Goal: Transaction & Acquisition: Purchase product/service

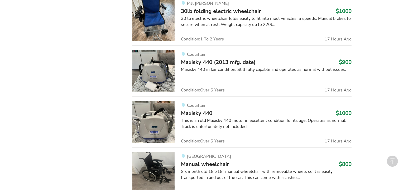
scroll to position [957, 0]
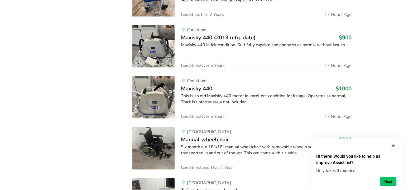
click at [270, 37] on div "Coquitlam Maxisky 440 (2013 mfg. date) $900 Maxisky 440 in fair condition. Stil…" at bounding box center [263, 46] width 177 height 42
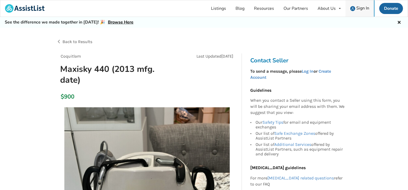
click at [364, 10] on span "Sign In" at bounding box center [362, 8] width 13 height 6
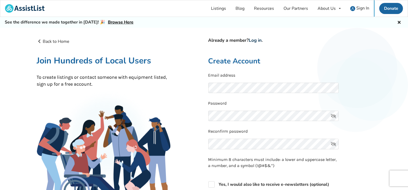
click at [258, 42] on link "Log in" at bounding box center [255, 40] width 13 height 6
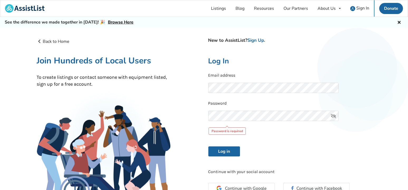
click at [327, 116] on keeper-lock "Open Keeper Popup" at bounding box center [325, 116] width 6 height 6
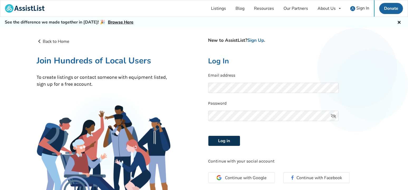
click at [228, 142] on button "Log in" at bounding box center [224, 141] width 32 height 10
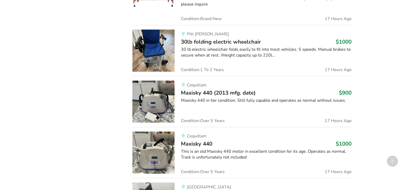
scroll to position [879, 0]
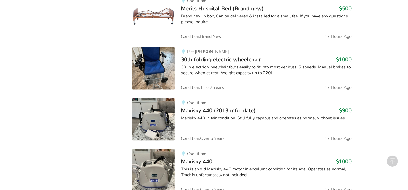
click at [277, 115] on div "Maxisky 440 in fair condition. Still fully capable and operates as normal witho…" at bounding box center [266, 118] width 171 height 6
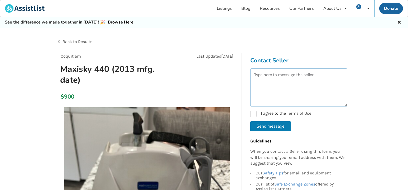
click at [272, 92] on textarea at bounding box center [298, 87] width 97 height 38
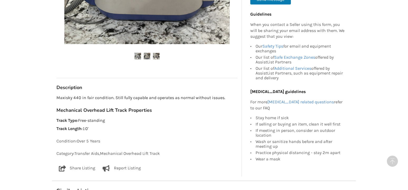
scroll to position [63, 0]
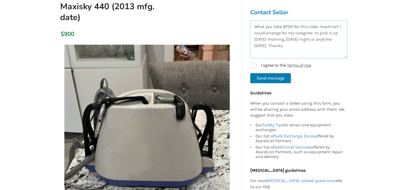
click at [274, 46] on textarea "What you take $700 for this older machine? I could arrange for my caregiver, to…" at bounding box center [298, 39] width 97 height 38
click at [254, 65] on label "I agree to the Terms of Use" at bounding box center [280, 66] width 61 height 6
click at [269, 79] on button "Send message" at bounding box center [270, 78] width 41 height 10
checkbox input "false"
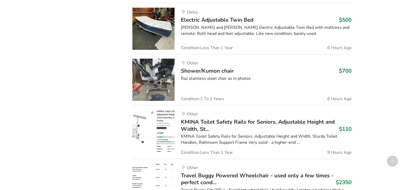
scroll to position [879, 0]
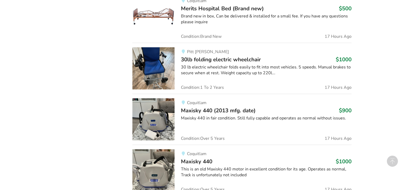
click at [311, 166] on div "This is an old Maxisky 440 motor in excellent condition for its age. Operates a…" at bounding box center [266, 172] width 171 height 12
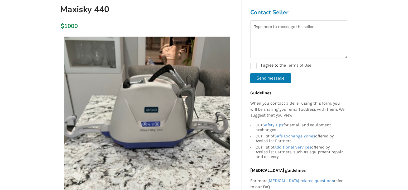
scroll to position [109, 0]
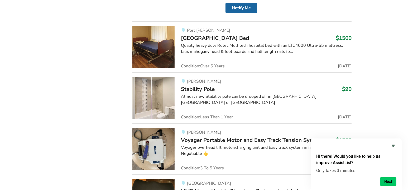
scroll to position [2763, 0]
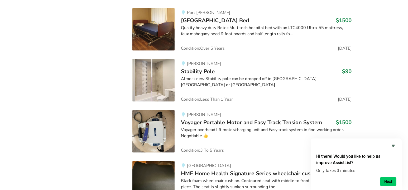
click at [253, 118] on span "Voyager Portable Motor and Easy Track Tension System" at bounding box center [251, 121] width 141 height 7
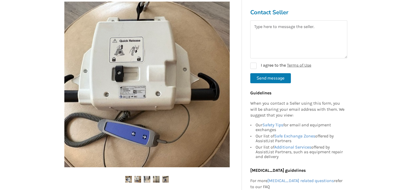
scroll to position [123, 0]
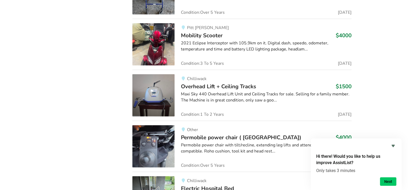
scroll to position [6001, 0]
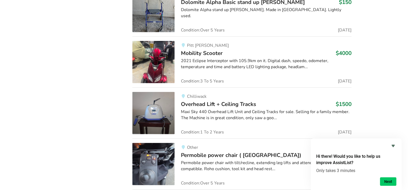
click at [288, 109] on div "Maxi Sky 440 Overhead Lift Unit and Ceiling Tracks for sale. Selling for a fami…" at bounding box center [266, 115] width 171 height 12
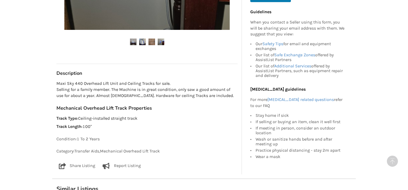
scroll to position [264, 0]
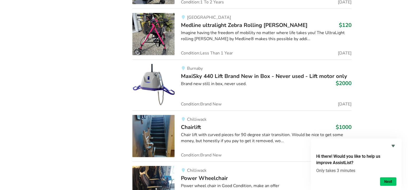
scroll to position [8537, 0]
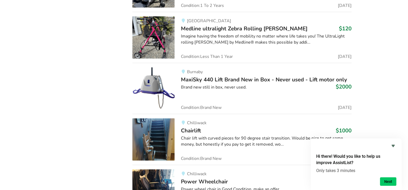
click at [268, 76] on span "MaxiSky 440 Lift Brand New in Box - Never used - Lift motor only" at bounding box center [264, 79] width 166 height 7
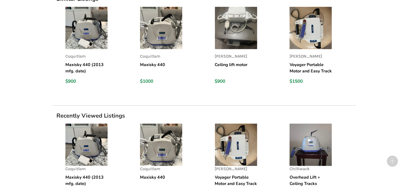
scroll to position [407, 0]
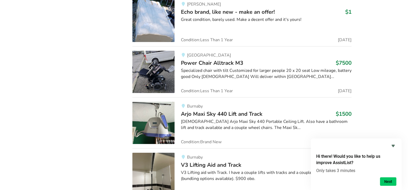
scroll to position [23831, 0]
